Goal: Information Seeking & Learning: Learn about a topic

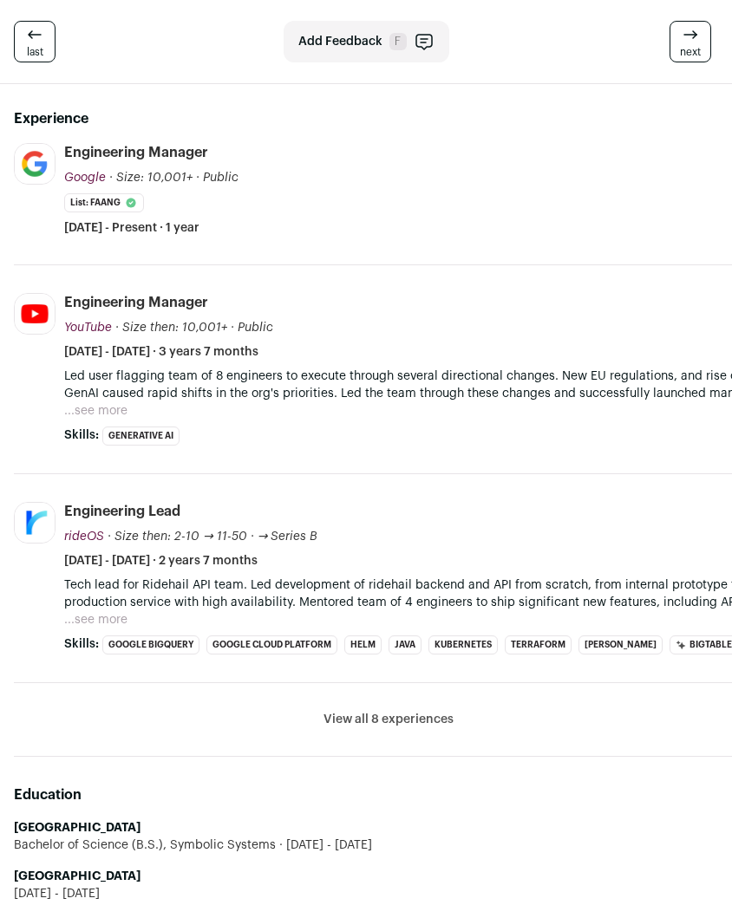
scroll to position [670, 0]
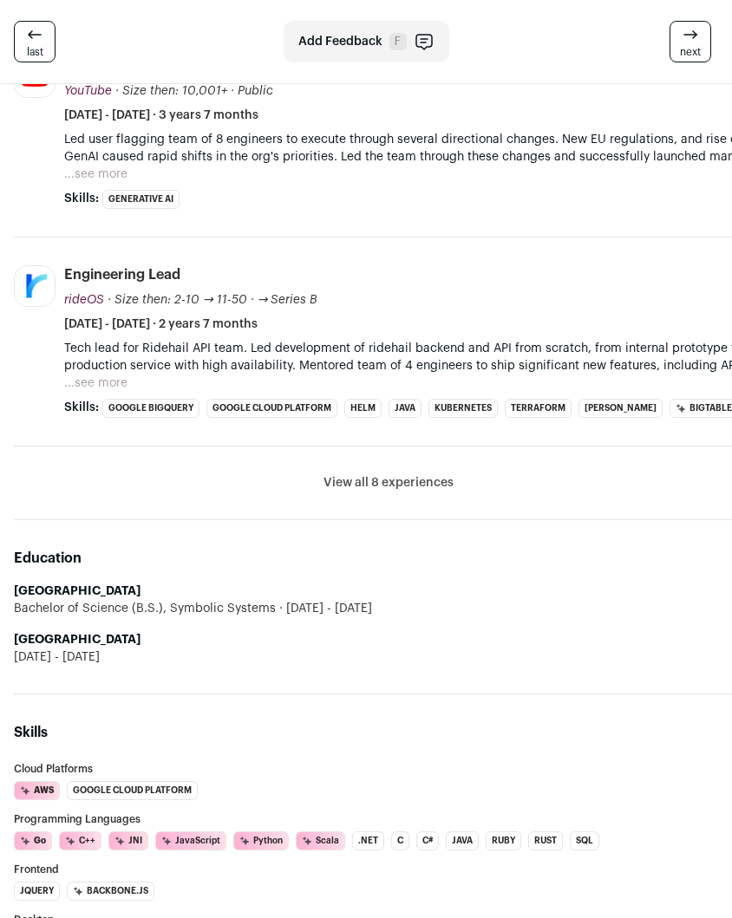
click at [352, 481] on button "View all 8 experiences" at bounding box center [388, 482] width 130 height 17
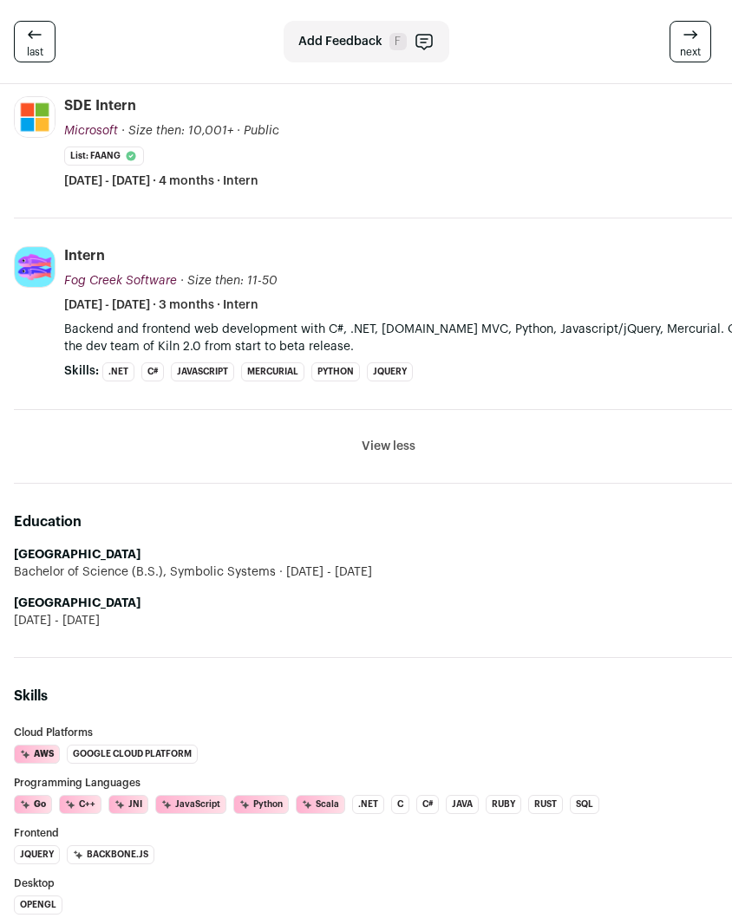
scroll to position [1889, 0]
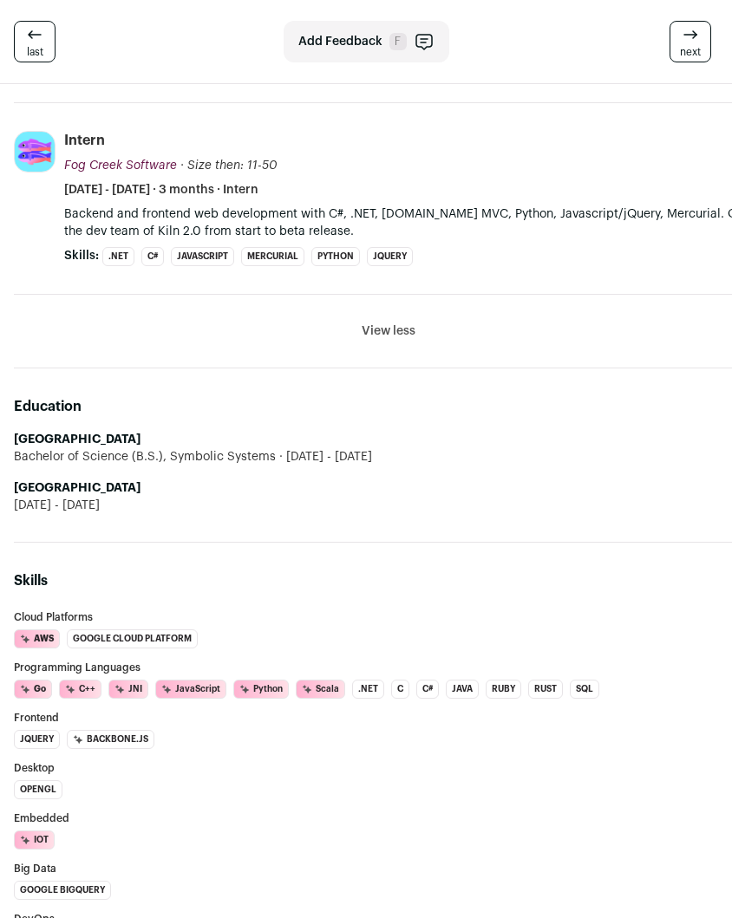
click at [336, 459] on span "[DATE] - [DATE]" at bounding box center [324, 456] width 96 height 17
click at [378, 463] on div "Bachelor of Science (B.S.), Symbolic Systems [DATE] - [DATE]" at bounding box center [388, 456] width 748 height 17
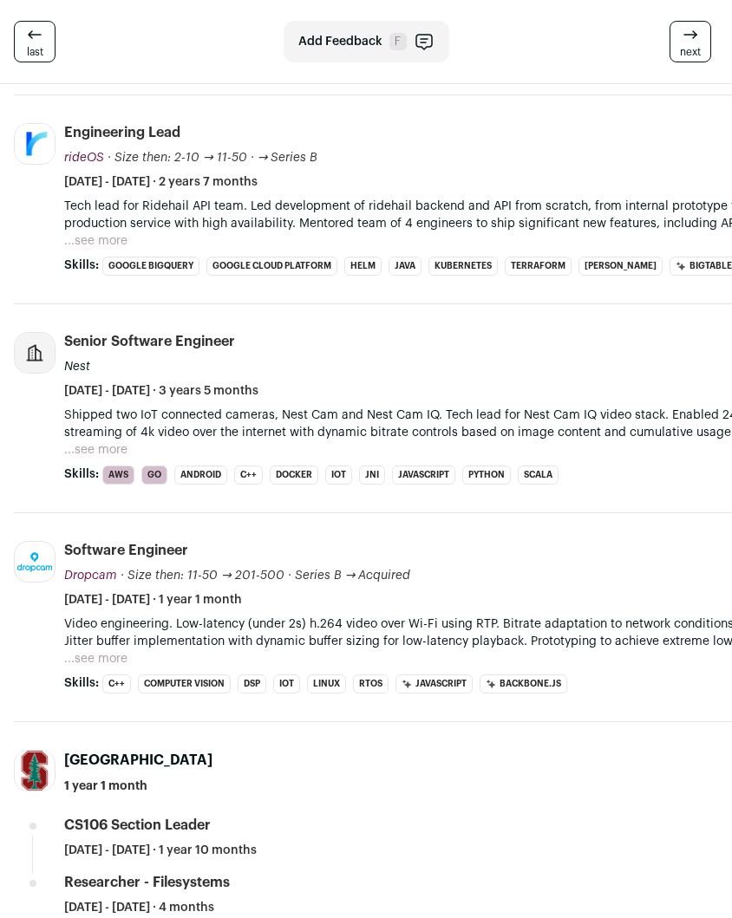
scroll to position [838, 0]
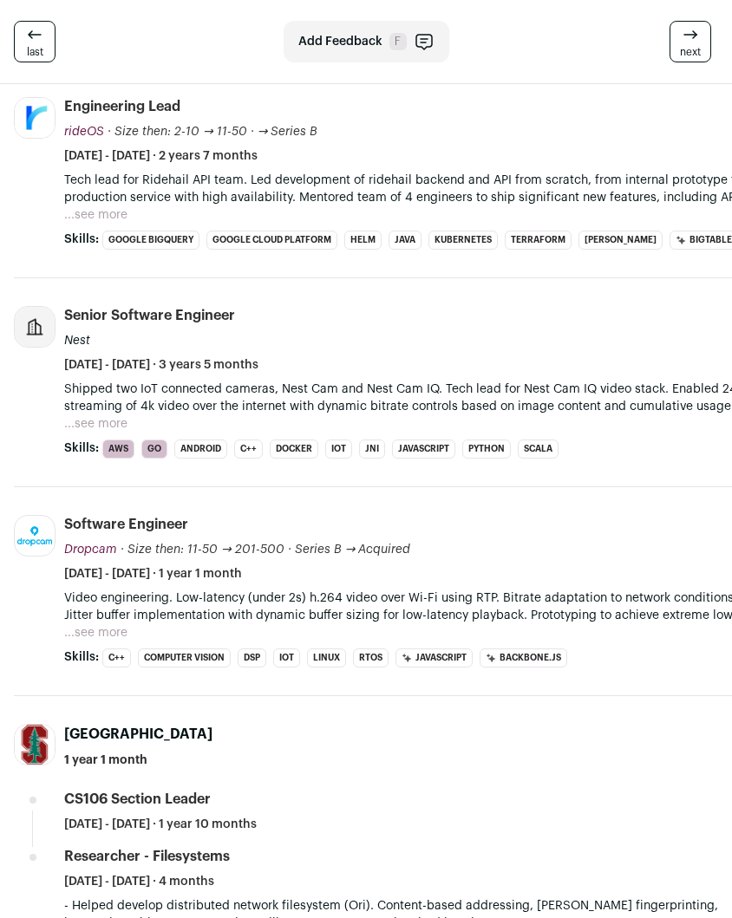
click at [446, 587] on li "Software Engineer Dropcam Dropcam [DOMAIN_NAME] Add to company list Public / Pr…" at bounding box center [413, 591] width 698 height 153
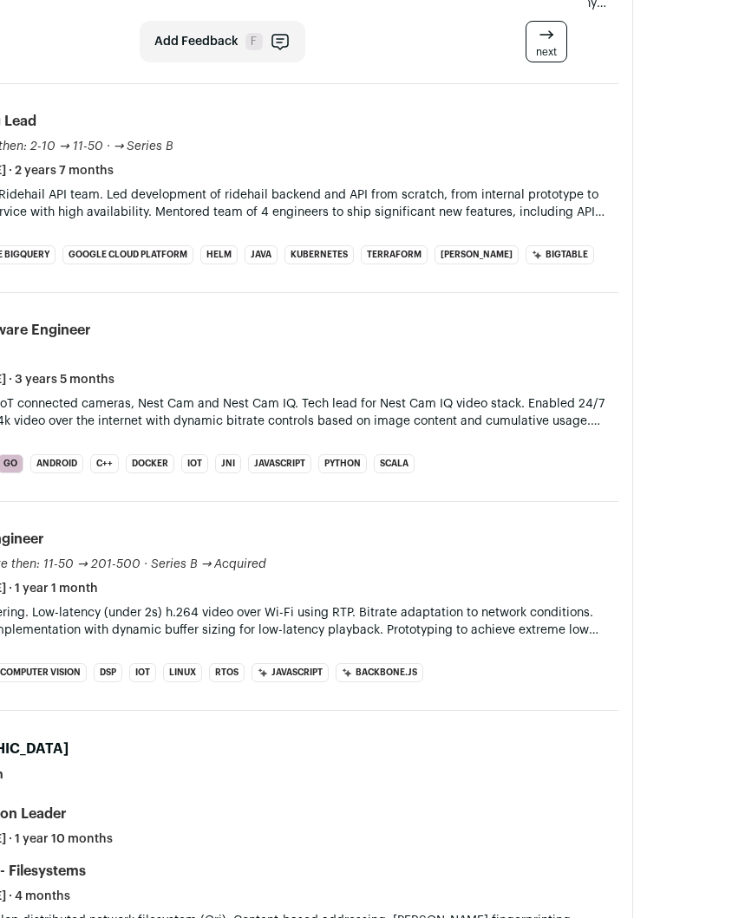
scroll to position [823, 0]
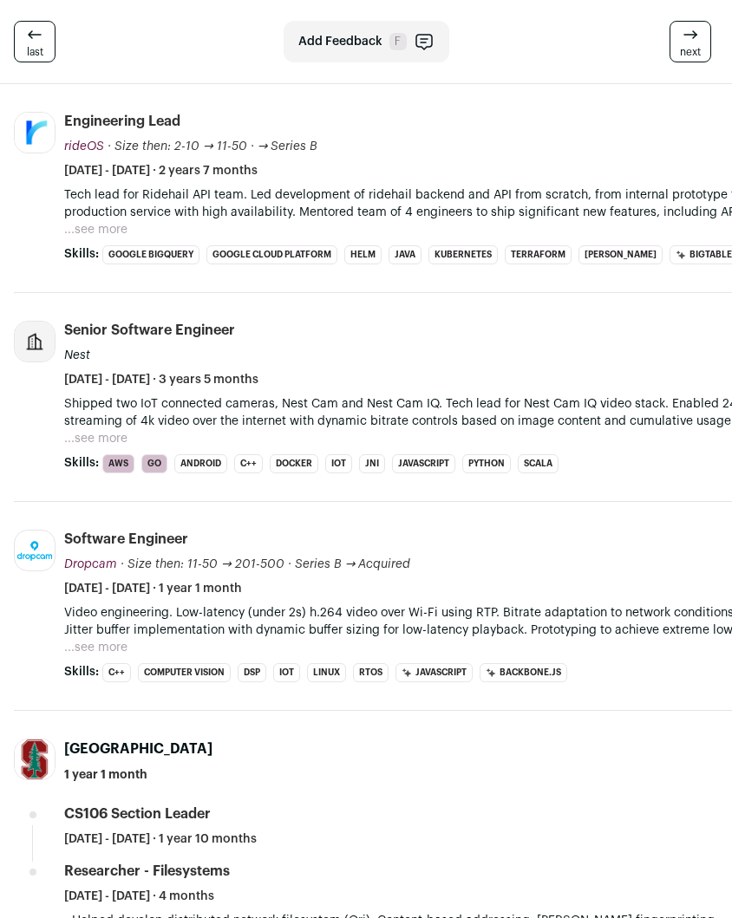
click at [107, 441] on button "...see more" at bounding box center [95, 438] width 63 height 17
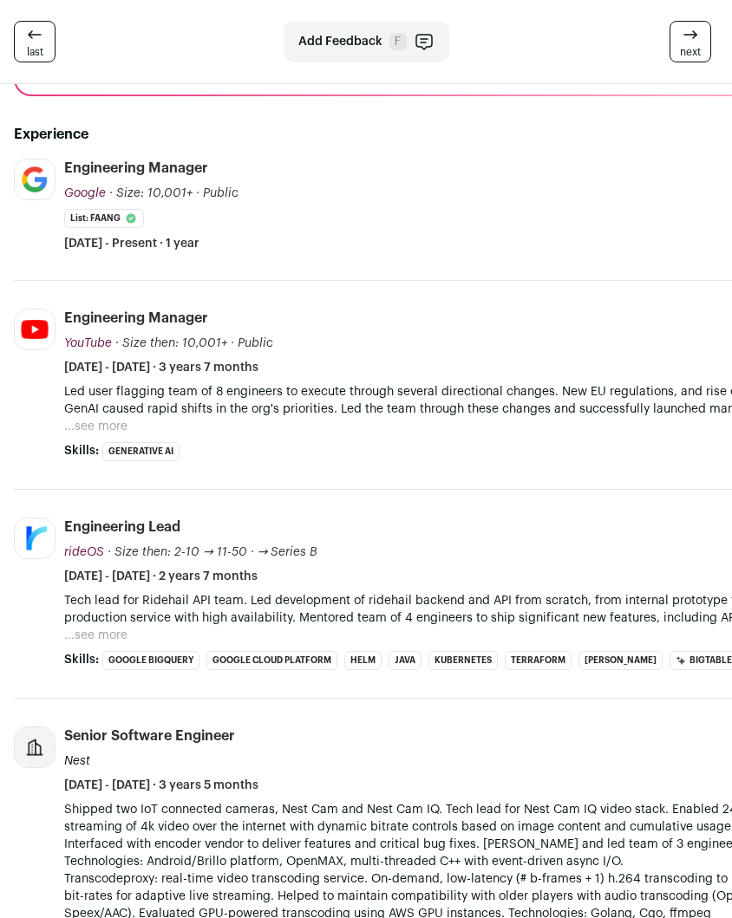
scroll to position [418, 35]
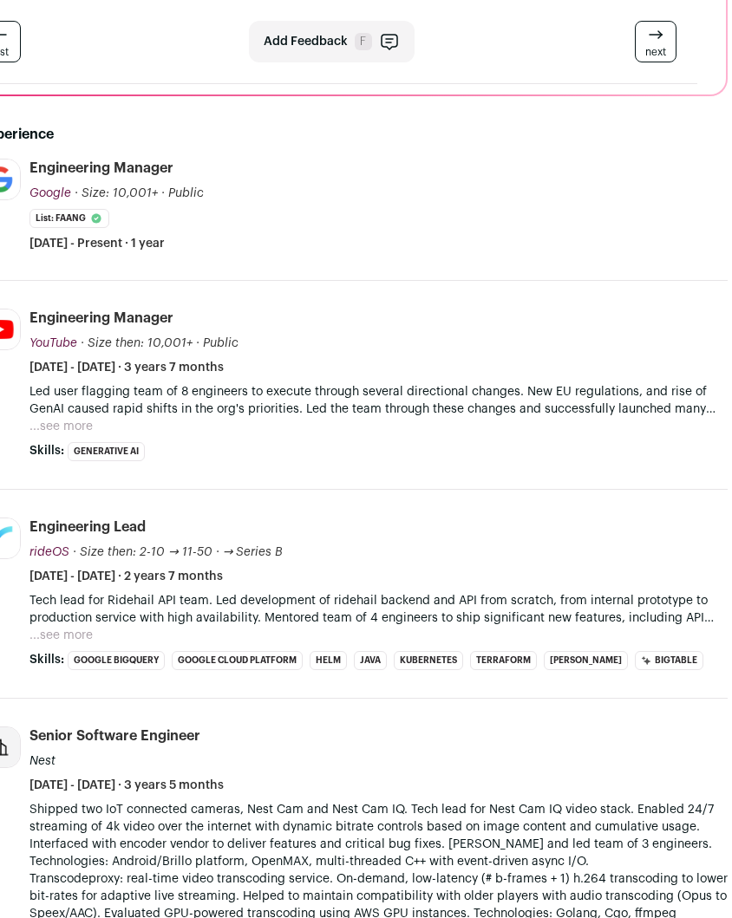
click at [81, 634] on button "...see more" at bounding box center [60, 635] width 63 height 17
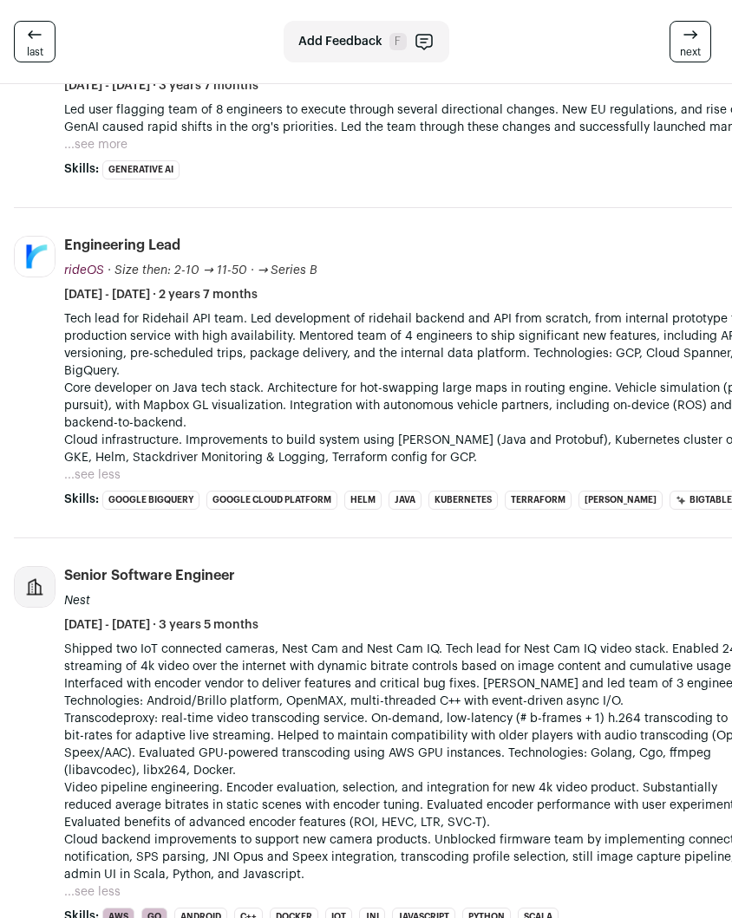
scroll to position [681, 0]
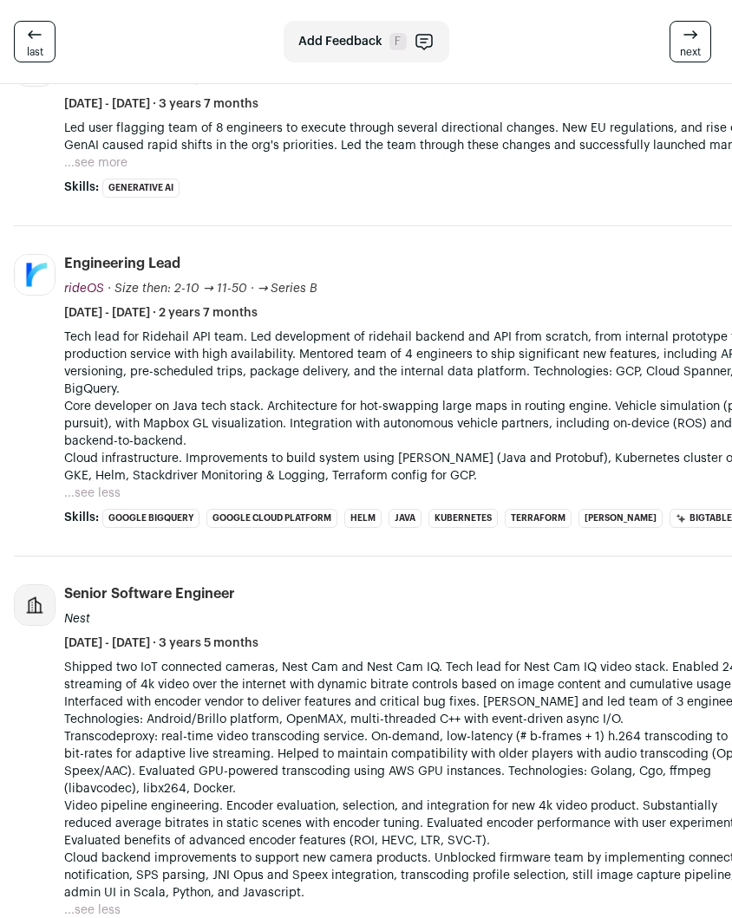
click at [88, 491] on button "...see less" at bounding box center [92, 493] width 56 height 17
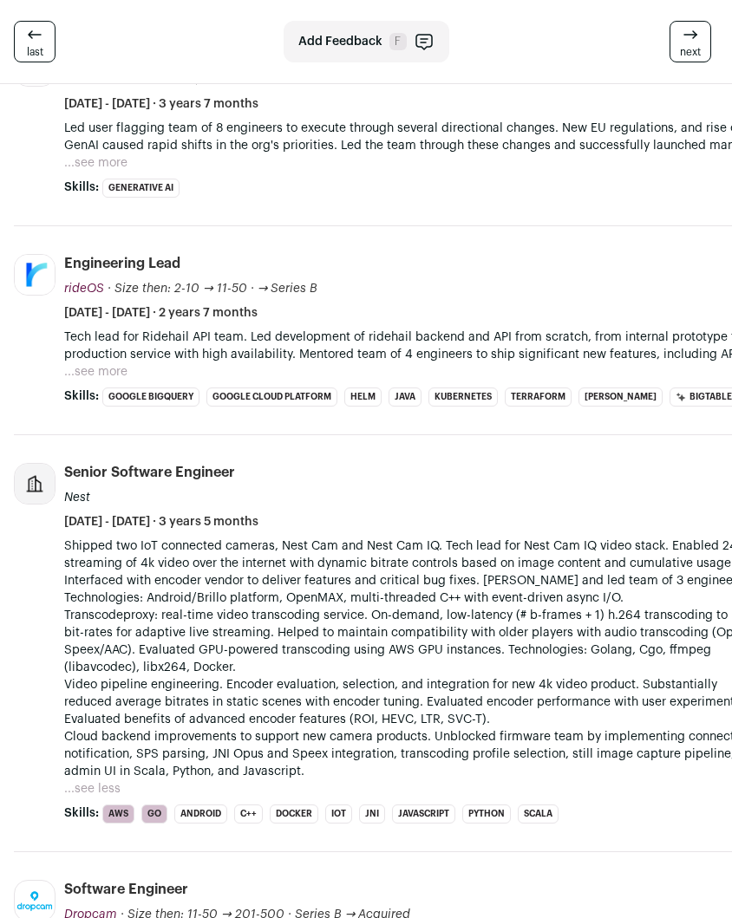
click at [88, 372] on button "...see more" at bounding box center [95, 371] width 63 height 17
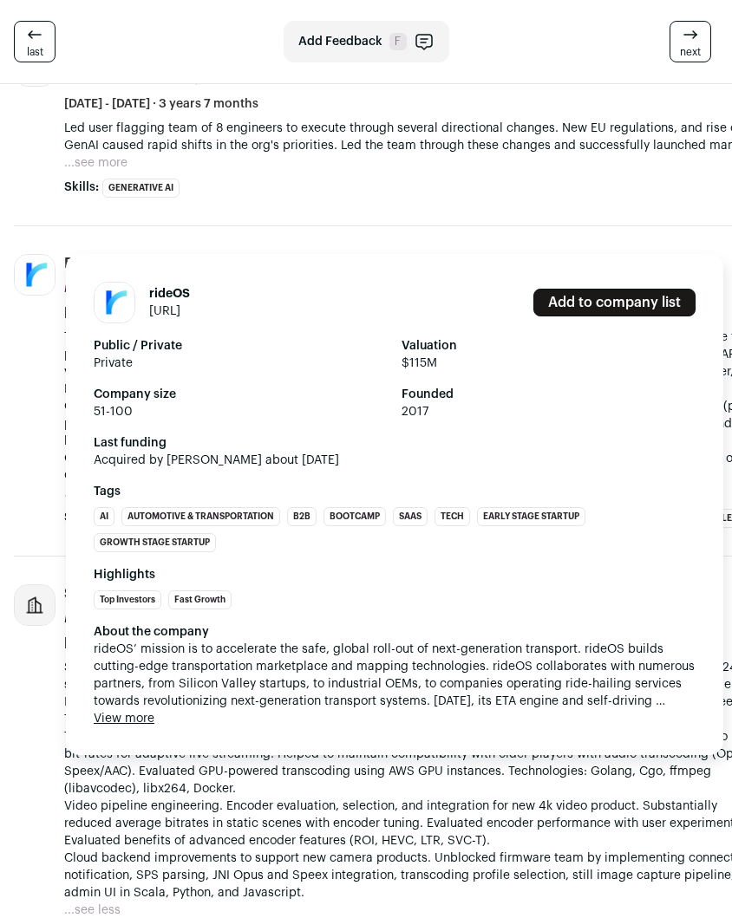
click at [45, 287] on img at bounding box center [35, 275] width 40 height 40
click at [139, 255] on div "rideOS [URL] Add to company list Public / Private Private Valuation $115M Compa…" at bounding box center [394, 504] width 657 height 501
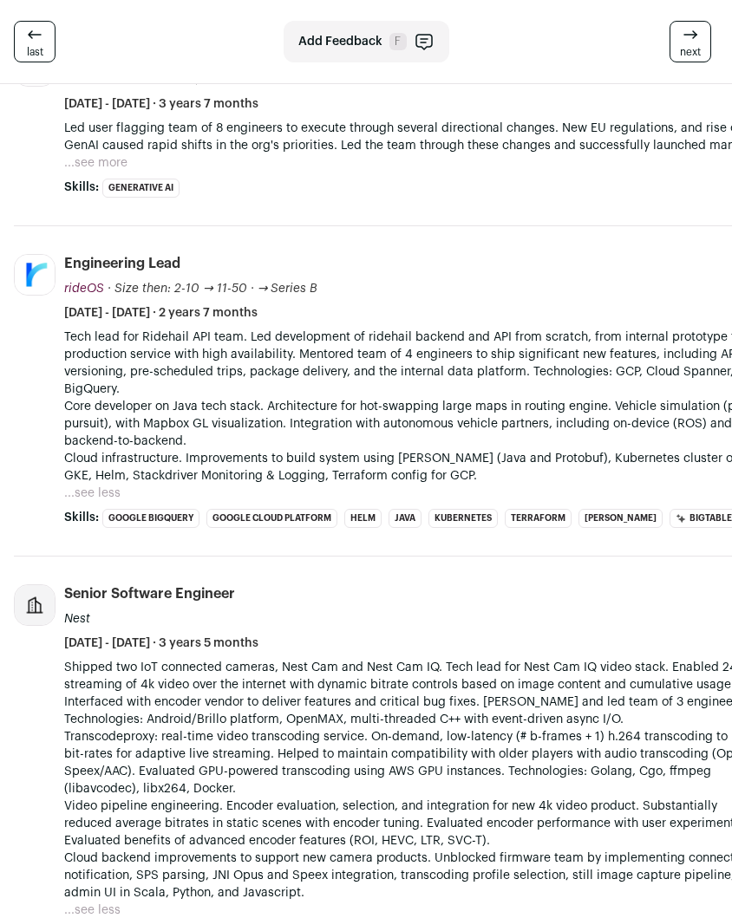
click at [89, 164] on button "...see more" at bounding box center [95, 162] width 63 height 17
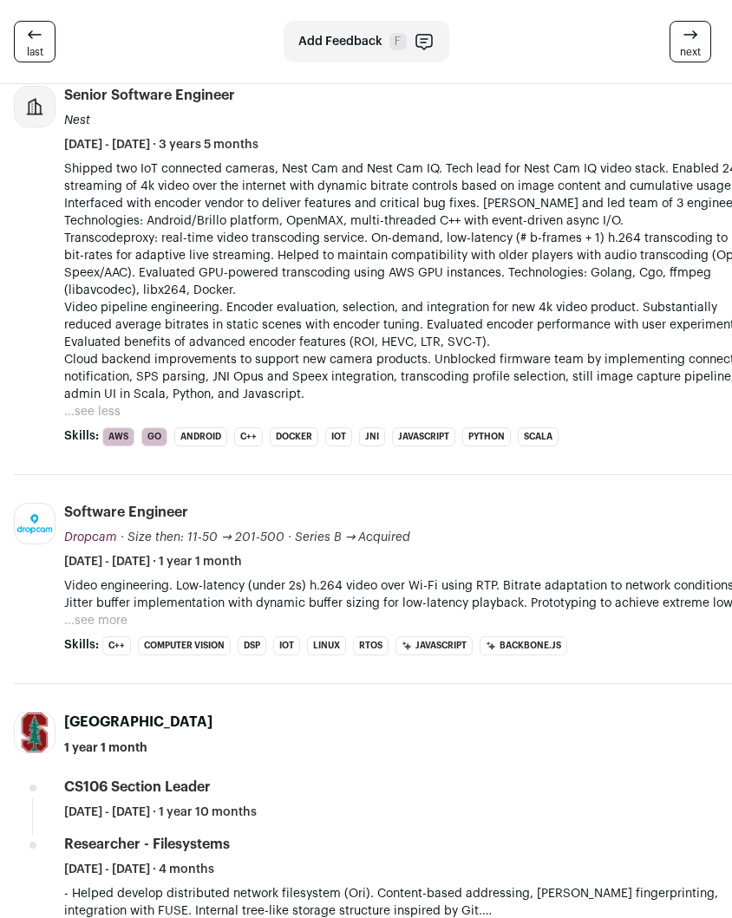
scroll to position [1318, 0]
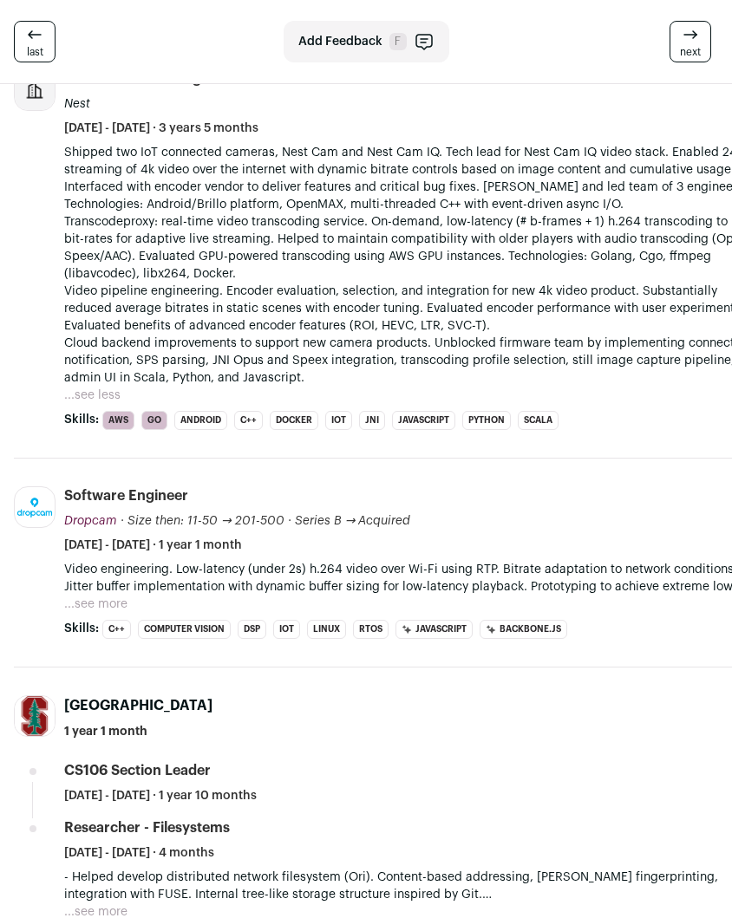
click at [106, 609] on button "...see more" at bounding box center [95, 604] width 63 height 17
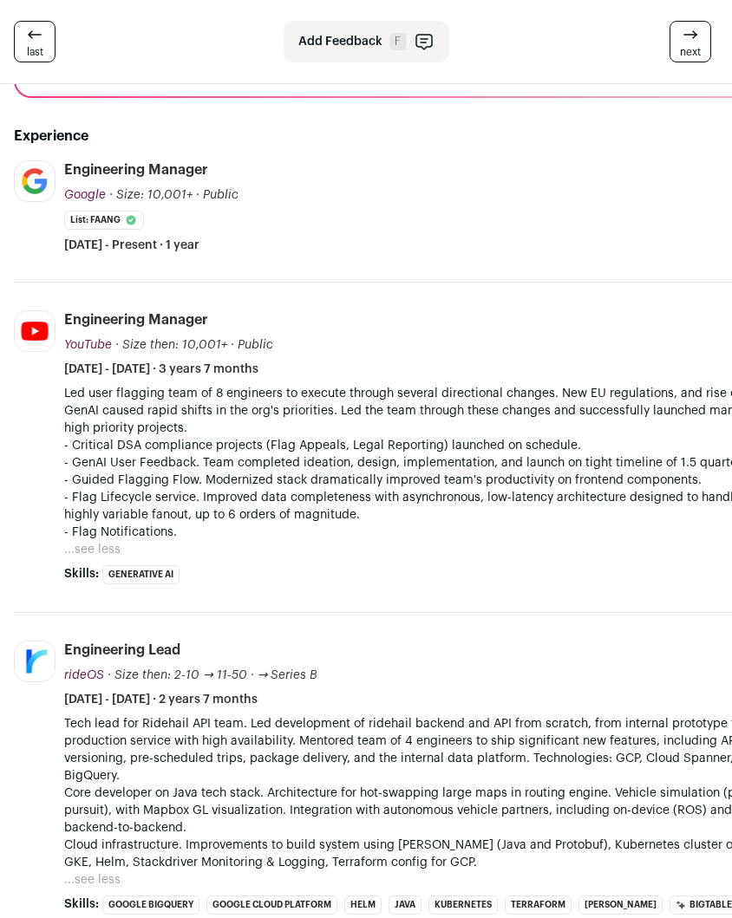
scroll to position [308, 0]
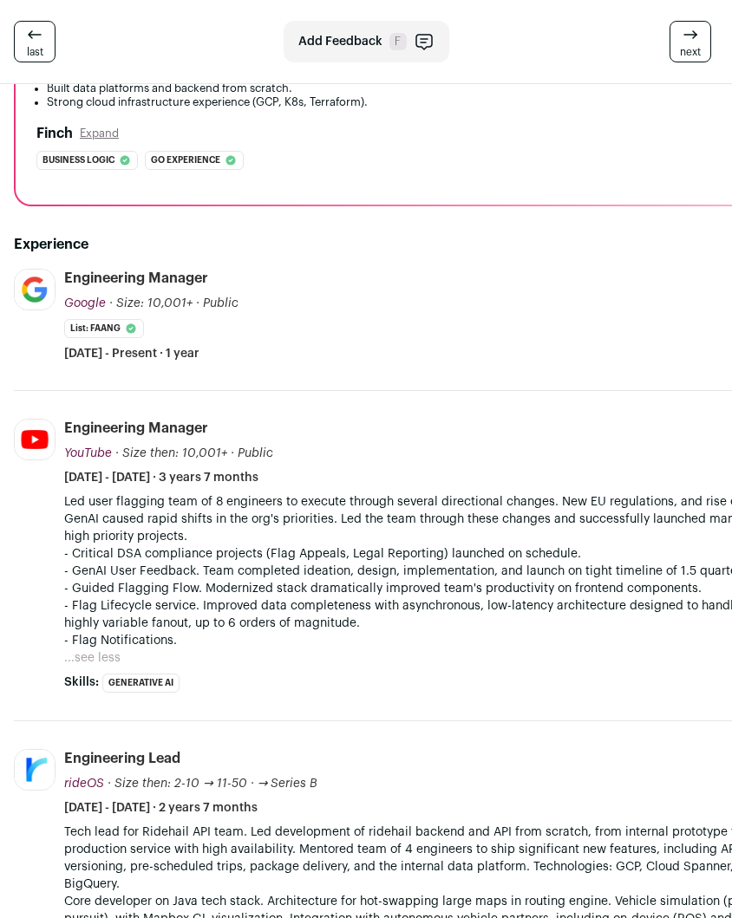
click at [303, 362] on li "Google [DOMAIN_NAME] Add to company list Public / Private Public Company size 1…" at bounding box center [388, 330] width 748 height 122
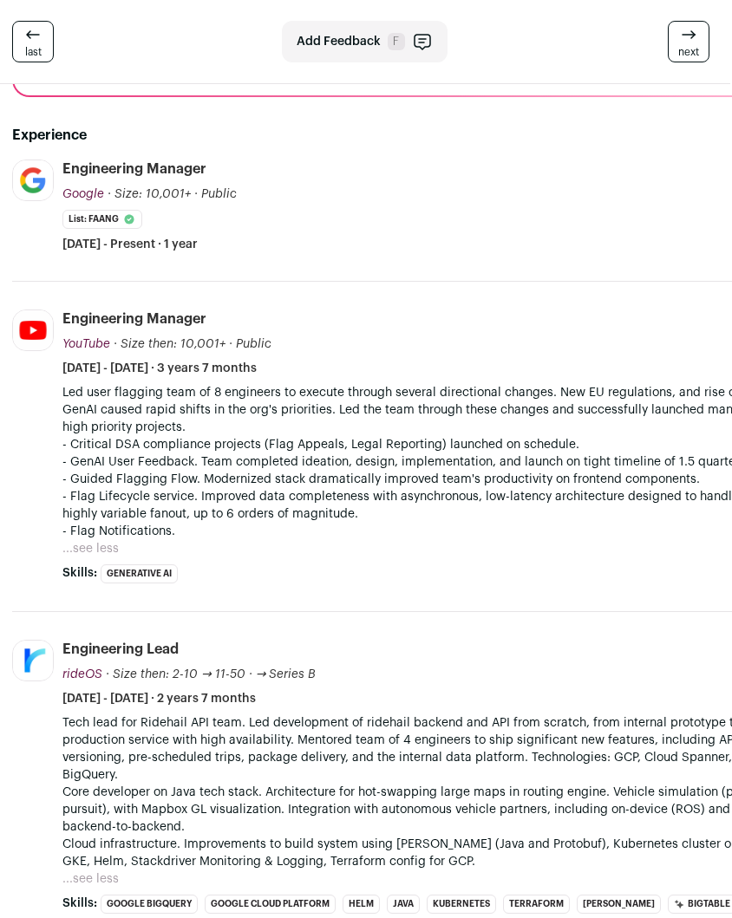
scroll to position [352, 2]
